Goal: Transaction & Acquisition: Purchase product/service

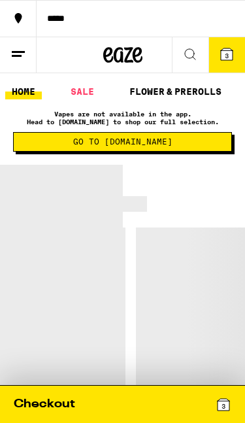
click at [87, 97] on link "SALE" at bounding box center [82, 92] width 37 height 16
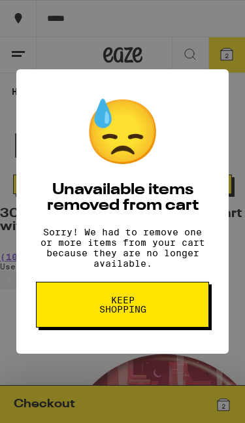
click at [180, 302] on button "Keep Shopping" at bounding box center [122, 305] width 173 height 46
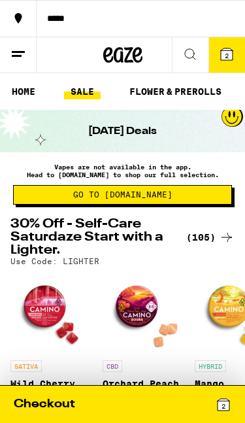
click at [236, 36] on button "*****" at bounding box center [122, 18] width 245 height 37
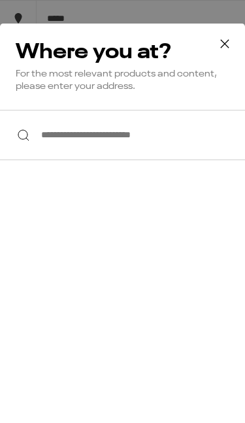
click at [229, 44] on icon at bounding box center [225, 44] width 20 height 20
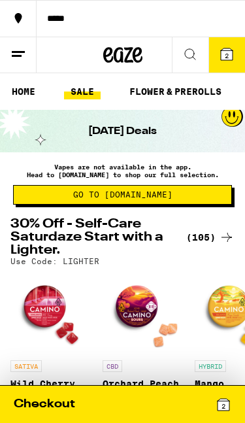
click at [231, 54] on icon at bounding box center [227, 54] width 12 height 12
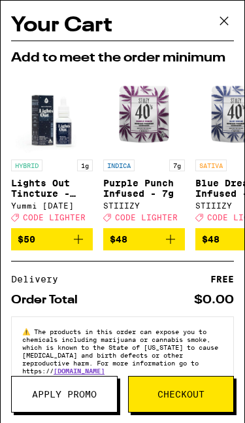
click at [231, 18] on icon at bounding box center [224, 21] width 20 height 20
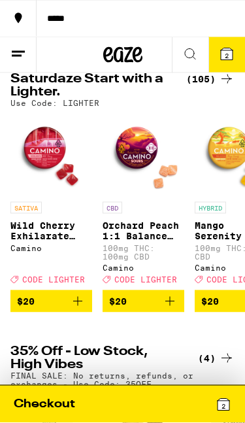
scroll to position [160, 0]
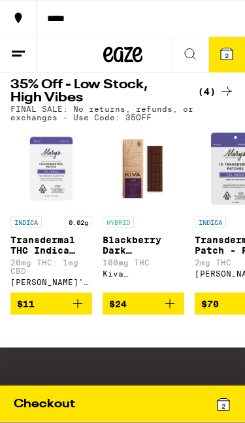
scroll to position [423, 0]
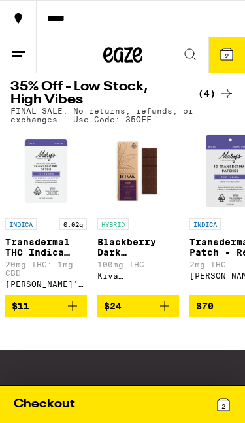
click at [236, 164] on img "Open page for Transdermal Patch - Relax Indica 10-Pack - 200mg from Mary's Medi…" at bounding box center [231, 171] width 82 height 82
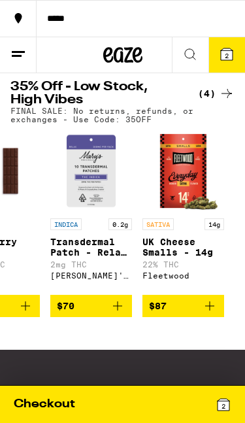
scroll to position [0, 144]
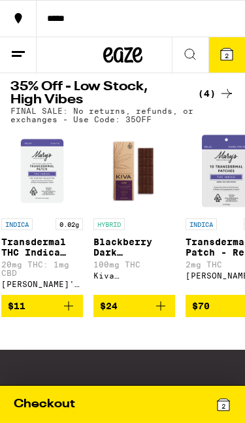
scroll to position [0, 6]
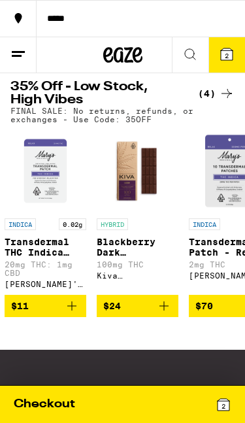
click at [144, 175] on img "Open page for Blackberry Dark Chocolate Bar from Kiva Confections" at bounding box center [138, 171] width 82 height 82
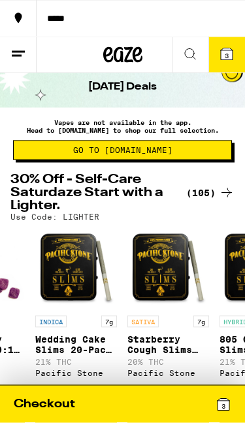
scroll to position [44, 0]
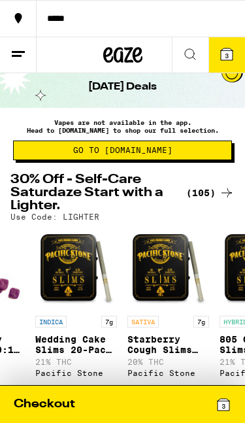
click at [214, 190] on div "(105)" at bounding box center [210, 193] width 48 height 16
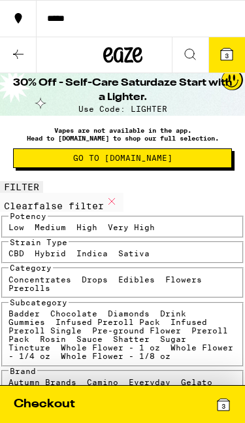
click at [196, 159] on span "Go to [DOMAIN_NAME]" at bounding box center [122, 158] width 205 height 8
